Goal: Navigation & Orientation: Find specific page/section

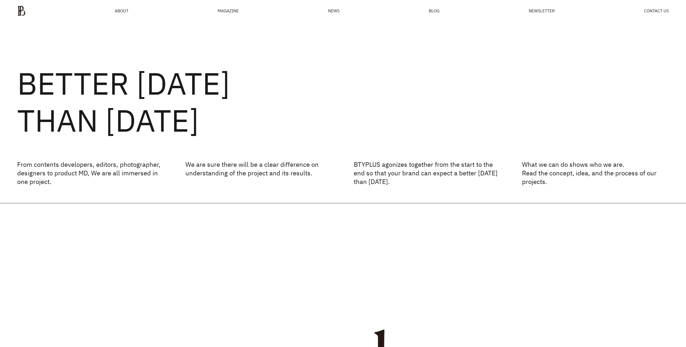
drag, startPoint x: 102, startPoint y: 21, endPoint x: 110, endPoint y: 16, distance: 9.5
click at [103, 21] on div "ABOUT MAGAZINE SEE ALL OFF THE REC INSIDE BTYPLUS CURATION NEWS BLOG NEWSLETTER…" at bounding box center [343, 11] width 686 height 22
click at [115, 14] on ul "ABOUT MAGAZINE SEE ALL OFF THE REC INSIDE BTYPLUS CURATION NEWS BLOG NEWSLETTER…" at bounding box center [343, 10] width 652 height 11
click at [121, 10] on span "ABOUT" at bounding box center [122, 11] width 14 height 4
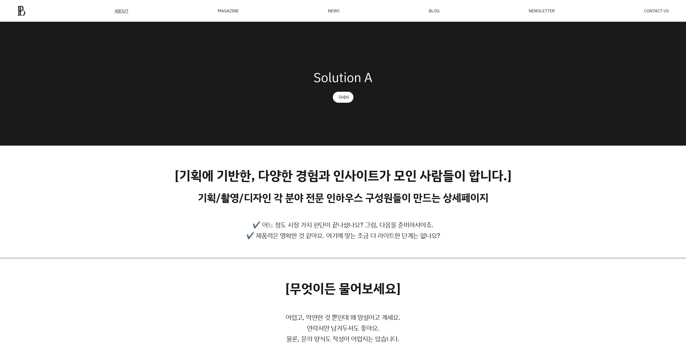
click at [343, 122] on div "Solution A 자세히" at bounding box center [343, 83] width 686 height 123
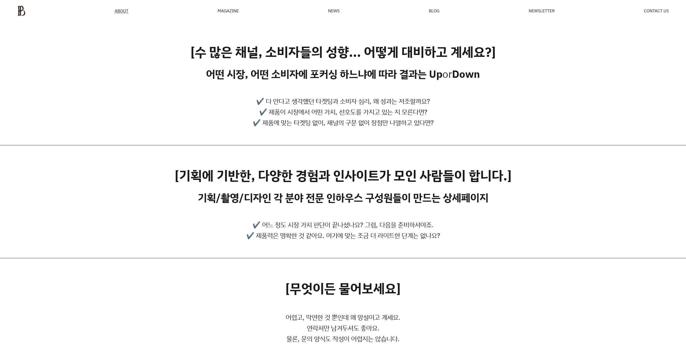
click at [229, 9] on div "MAGAZINE" at bounding box center [228, 11] width 21 height 4
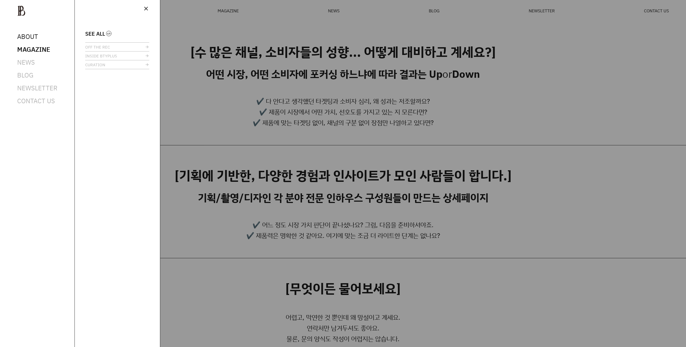
click at [35, 38] on span "ABOUT" at bounding box center [27, 36] width 21 height 9
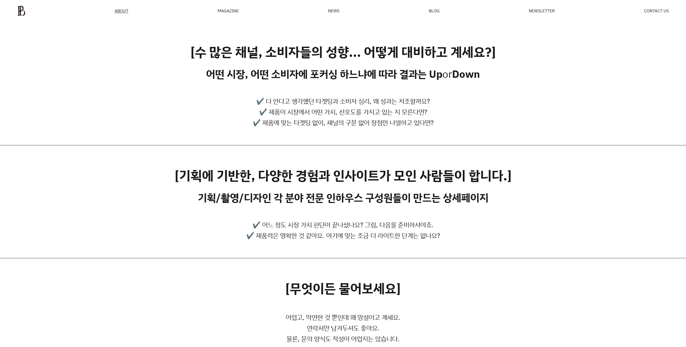
click at [229, 13] on div "MAGAZINE" at bounding box center [228, 11] width 21 height 4
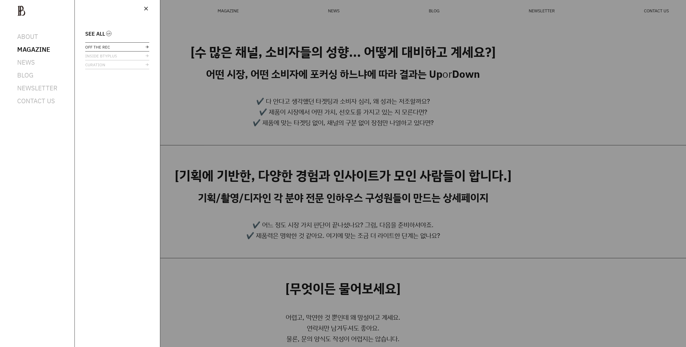
click at [90, 49] on span "OFF THE REC" at bounding box center [97, 47] width 25 height 4
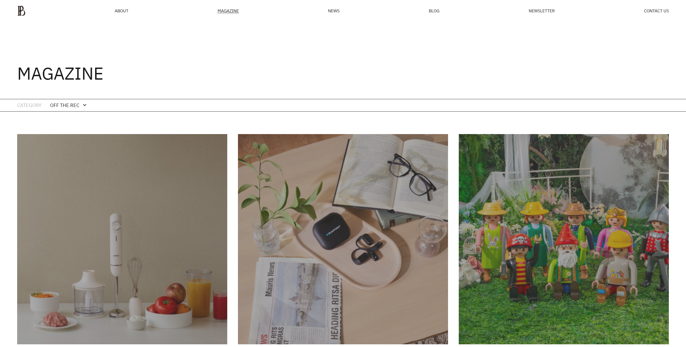
click at [69, 103] on div "OFF THE REC" at bounding box center [64, 105] width 29 height 8
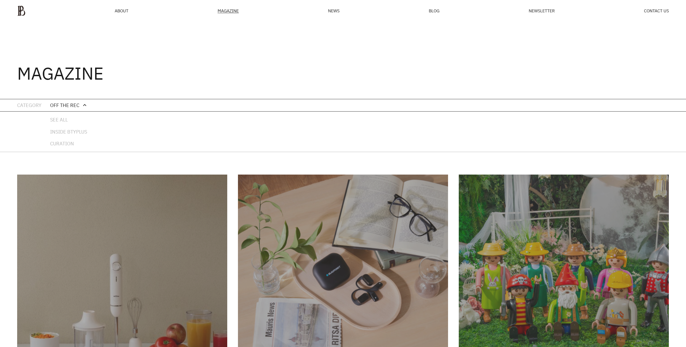
click at [69, 103] on div "OFF THE REC" at bounding box center [64, 105] width 29 height 8
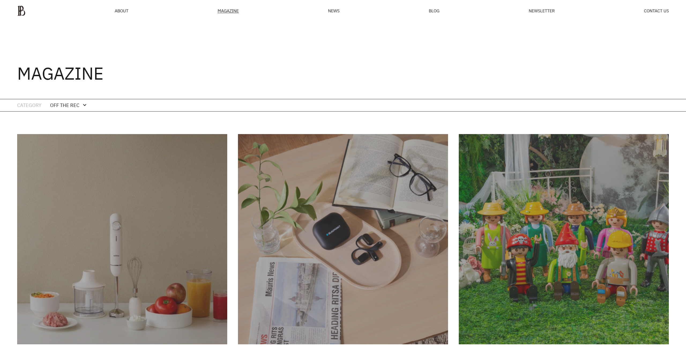
click at [225, 11] on div "MAGAZINE" at bounding box center [228, 11] width 21 height 5
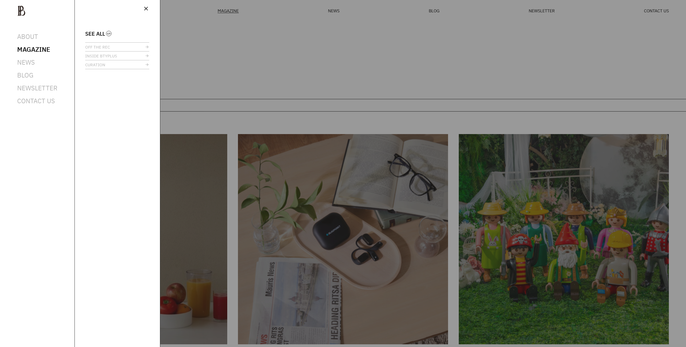
click at [27, 68] on ul "ABOUT MAGAZINE SEE ALL OFF THE REC INSIDE BTYPLUS CURATION NEWS BLOG NEWSLETTER…" at bounding box center [37, 68] width 40 height 71
click at [27, 71] on span "BLOG" at bounding box center [25, 75] width 16 height 9
